Goal: Find specific page/section: Find specific page/section

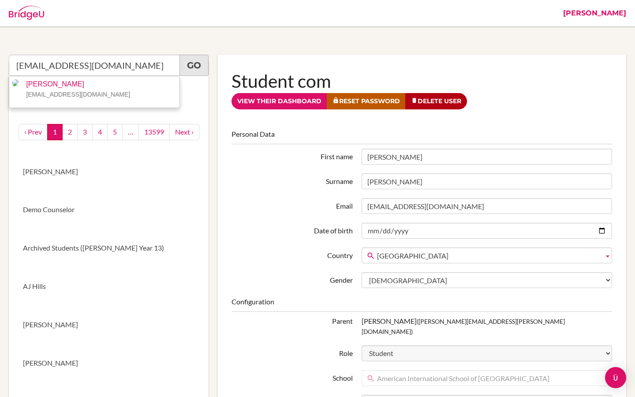
click at [200, 66] on link "Go" at bounding box center [193, 65] width 29 height 21
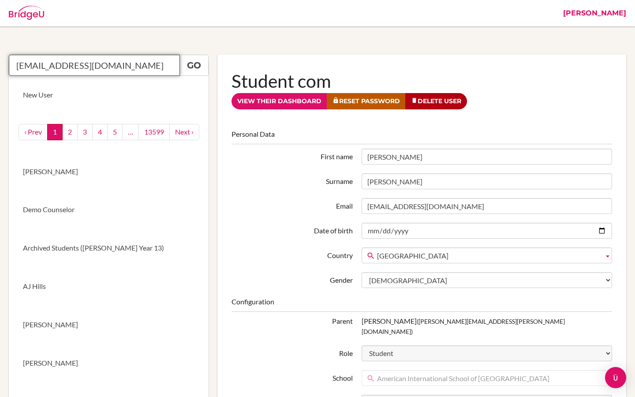
drag, startPoint x: 115, startPoint y: 69, endPoint x: 15, endPoint y: 69, distance: 100.1
click at [15, 69] on input "[EMAIL_ADDRESS][DOMAIN_NAME]" at bounding box center [94, 65] width 171 height 21
paste input "Paul Dobson"
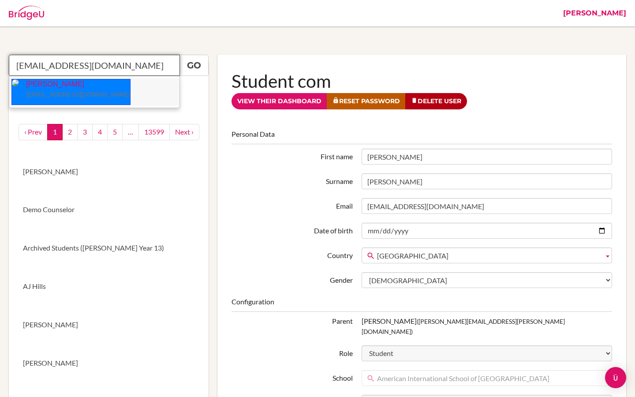
click at [67, 89] on p "Paul Dobson pdobson@dalat.org" at bounding box center [74, 89] width 111 height 20
type input "Paul Dobson"
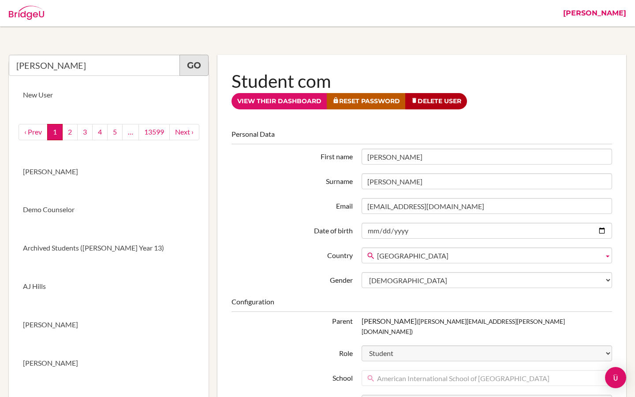
click at [194, 68] on link "Go" at bounding box center [193, 65] width 29 height 21
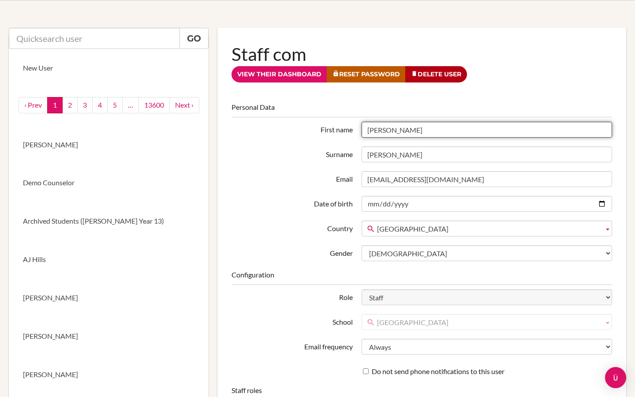
scroll to position [52, 0]
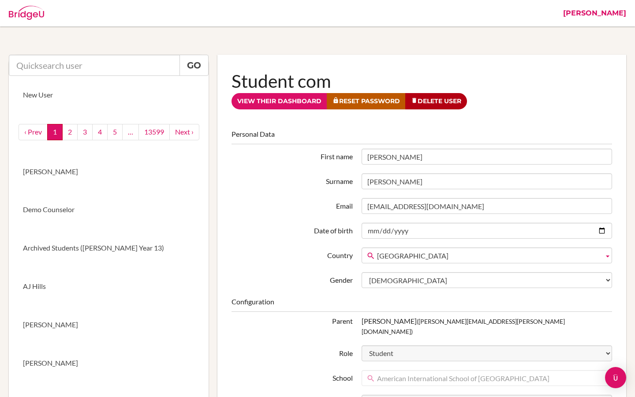
click at [618, 16] on link "[PERSON_NAME]" at bounding box center [594, 13] width 72 height 26
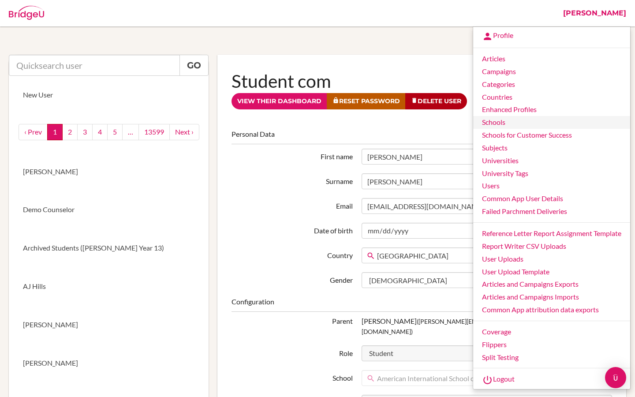
click at [495, 120] on link "Schools" at bounding box center [551, 122] width 157 height 13
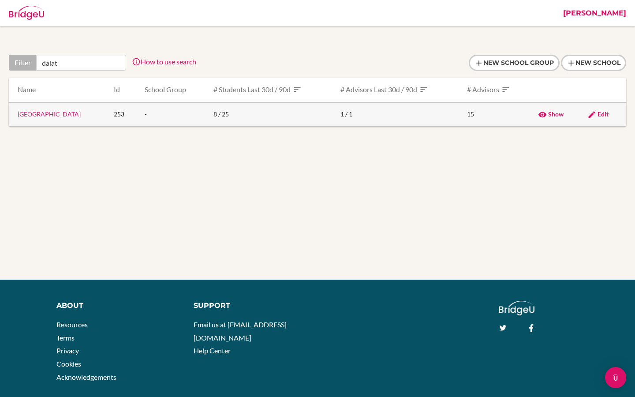
type input "dalat"
click at [64, 113] on link "Dalat International School" at bounding box center [49, 113] width 63 height 7
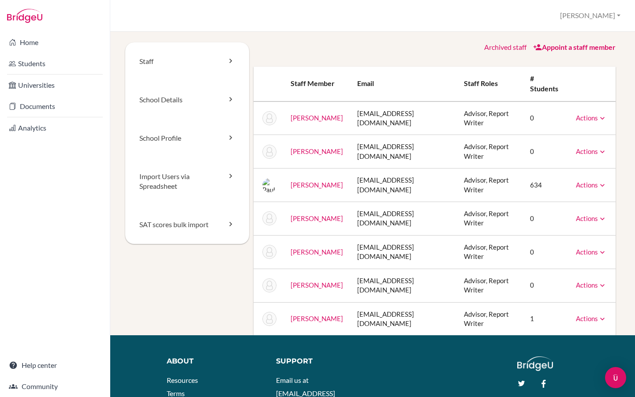
click at [590, 181] on link "Actions" at bounding box center [591, 185] width 31 height 8
click at [307, 181] on link "[PERSON_NAME]" at bounding box center [316, 185] width 52 height 8
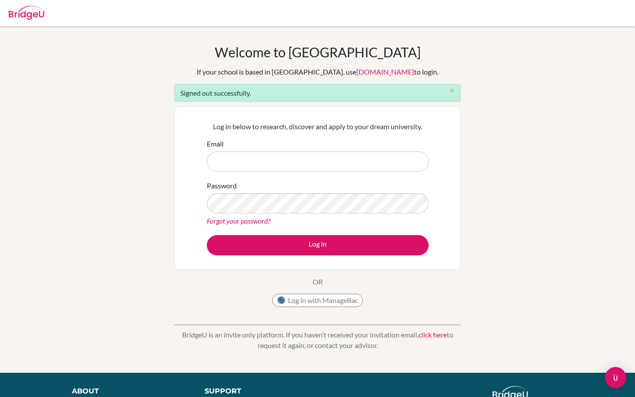
click at [251, 163] on input "Email" at bounding box center [318, 161] width 222 height 20
type input "riya.goyal@cialfo.com.sg"
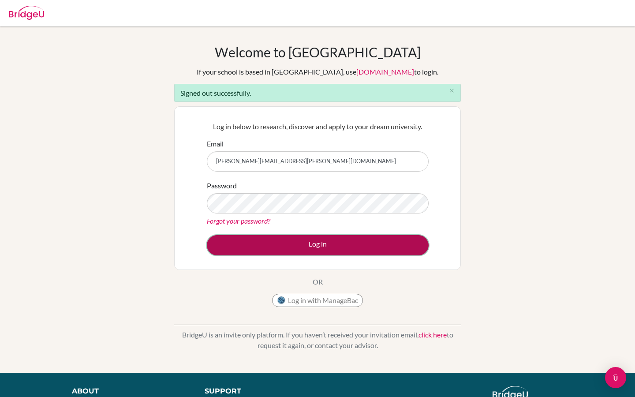
click at [324, 250] on button "Log in" at bounding box center [318, 245] width 222 height 20
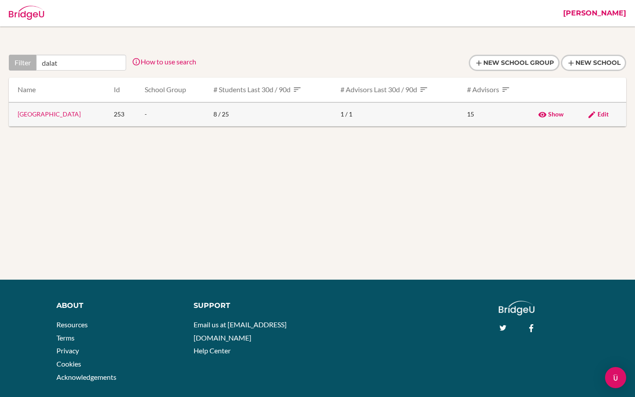
type input "dalat"
click at [65, 111] on link "Dalat International School" at bounding box center [49, 113] width 63 height 7
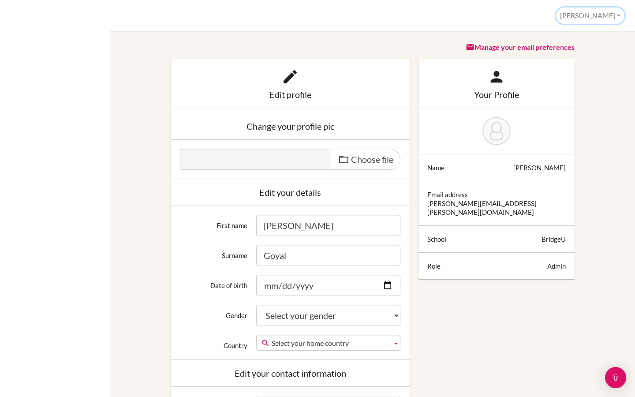
click at [611, 16] on button "[PERSON_NAME]" at bounding box center [590, 15] width 68 height 16
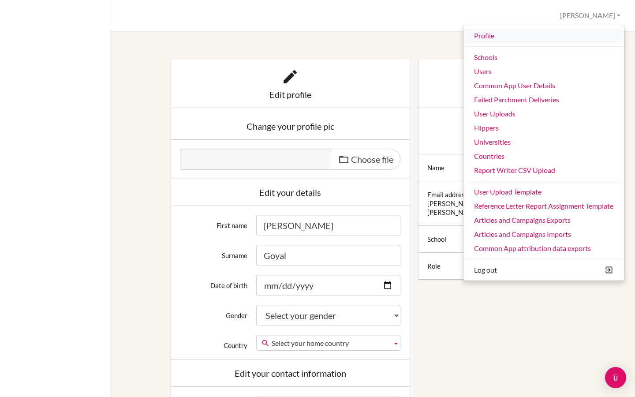
click at [514, 34] on link "Profile" at bounding box center [543, 36] width 160 height 14
click at [611, 18] on button "Riya" at bounding box center [590, 15] width 68 height 16
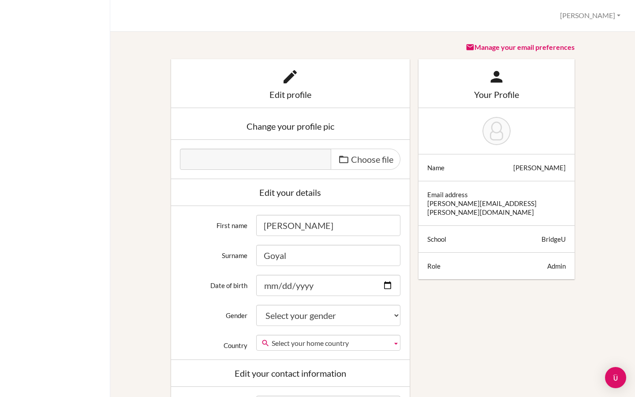
click at [611, 18] on button "Riya" at bounding box center [590, 15] width 68 height 16
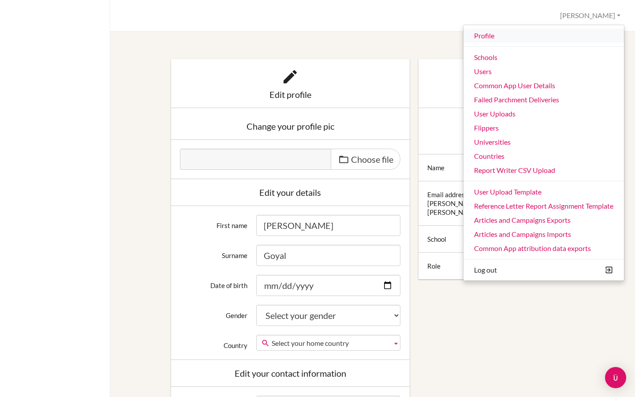
click at [514, 38] on link "Profile" at bounding box center [543, 36] width 160 height 14
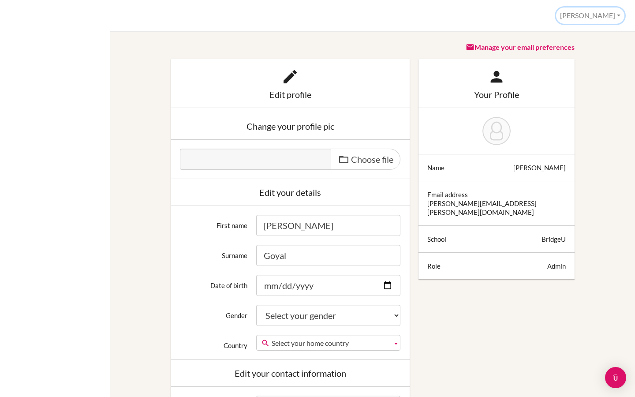
click at [604, 19] on button "Riya" at bounding box center [590, 15] width 68 height 16
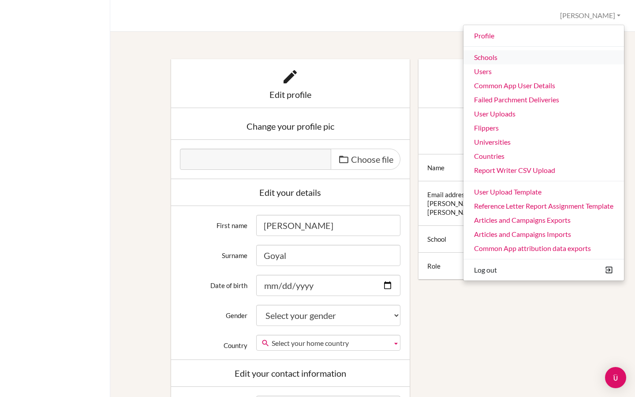
click at [495, 60] on link "Schools" at bounding box center [543, 57] width 160 height 14
